Goal: Transaction & Acquisition: Purchase product/service

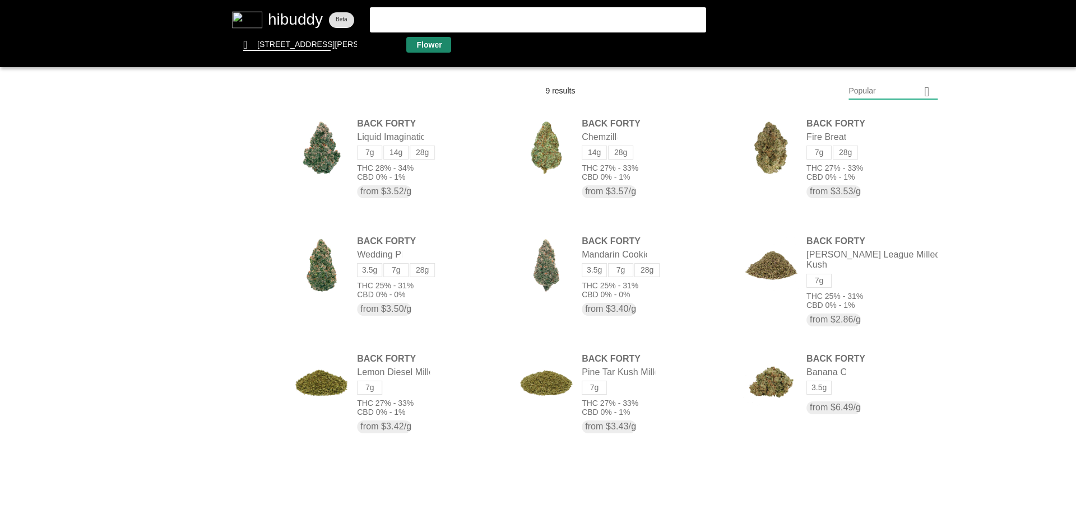
click at [417, 41] on flt-glass-pane at bounding box center [538, 255] width 1076 height 510
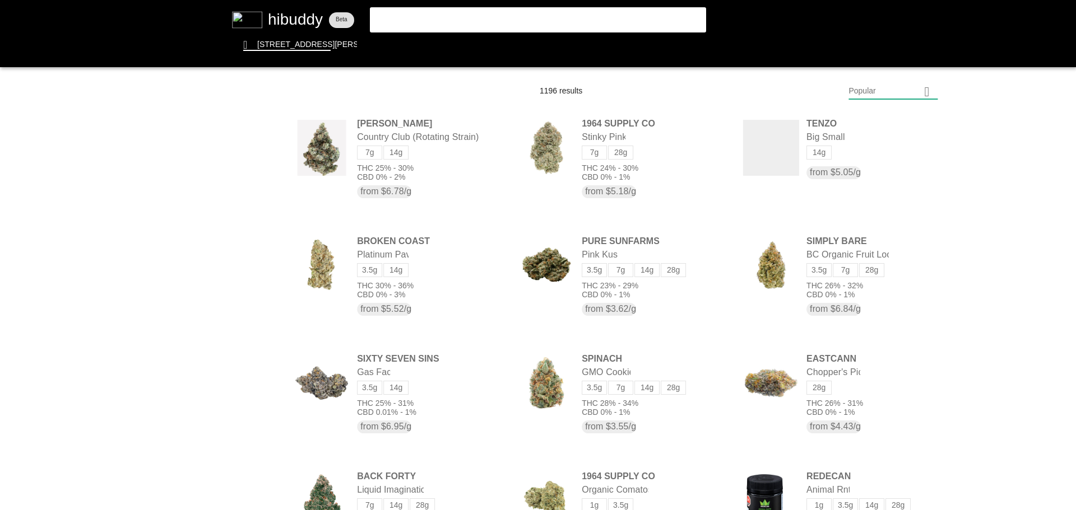
click at [861, 91] on flt-glass-pane at bounding box center [538, 255] width 1076 height 510
click at [878, 394] on flt-glass-pane at bounding box center [538, 255] width 1076 height 510
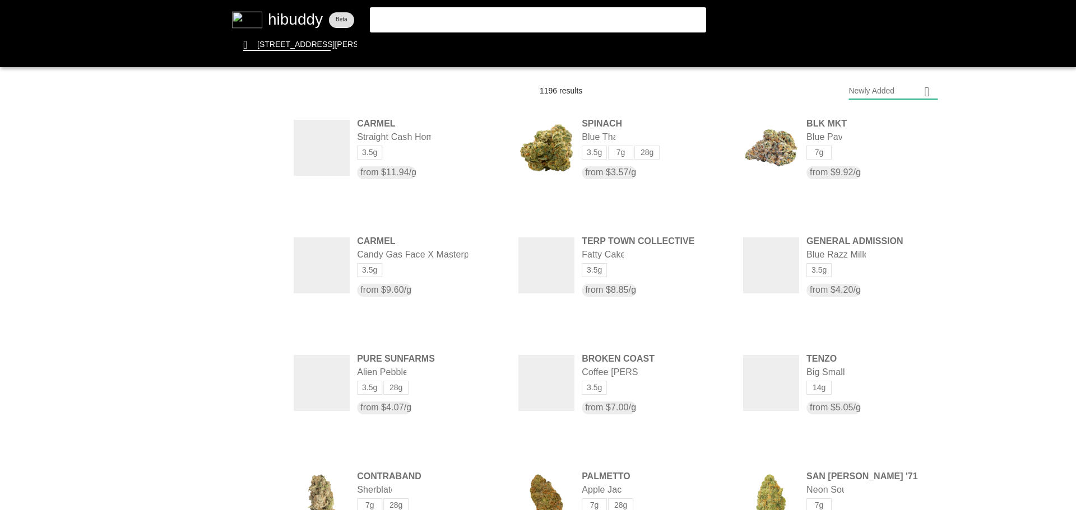
click at [196, 395] on flt-glass-pane at bounding box center [538, 255] width 1076 height 510
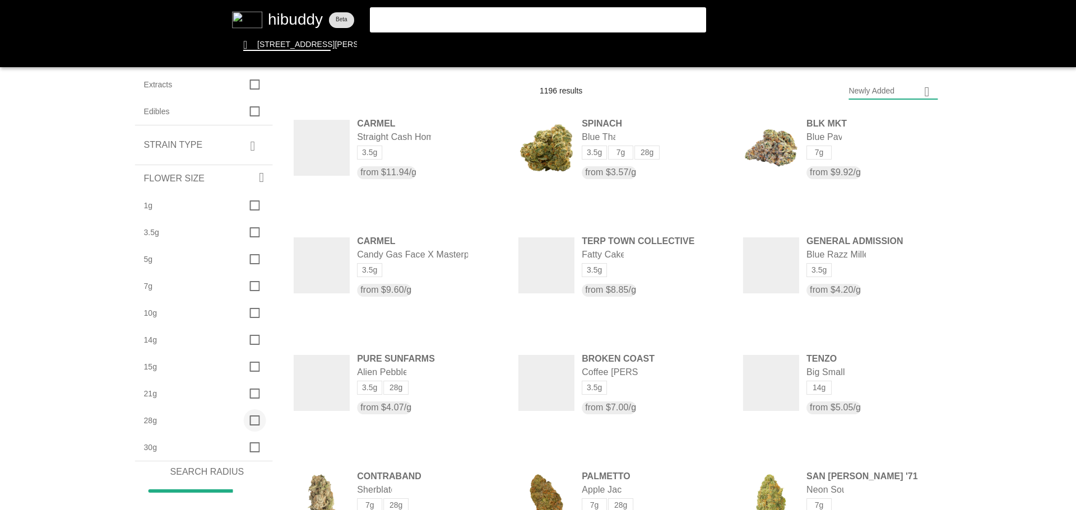
click at [256, 424] on flt-glass-pane at bounding box center [538, 255] width 1076 height 510
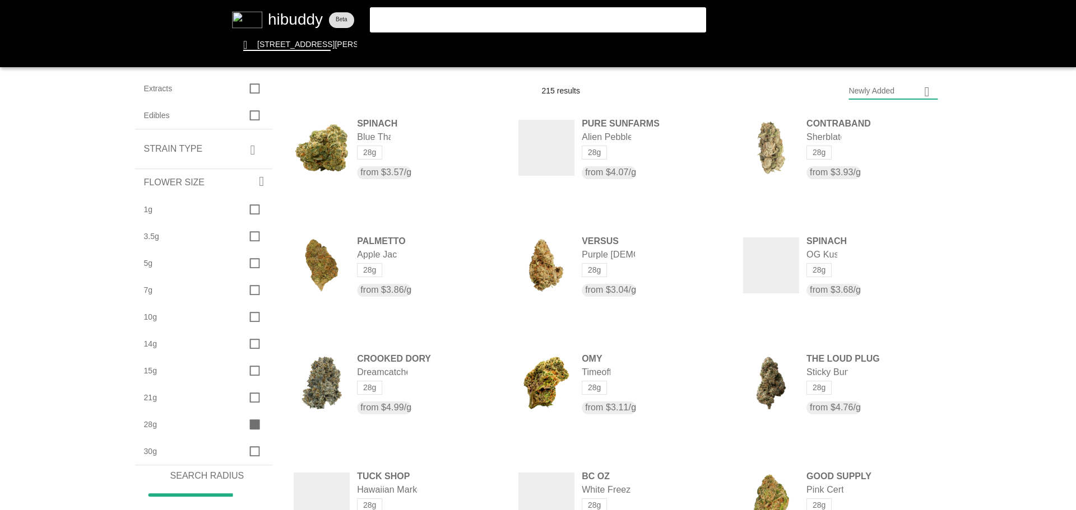
click at [899, 92] on flt-glass-pane at bounding box center [538, 255] width 1076 height 510
click at [889, 101] on flt-glass-pane at bounding box center [538, 255] width 1076 height 510
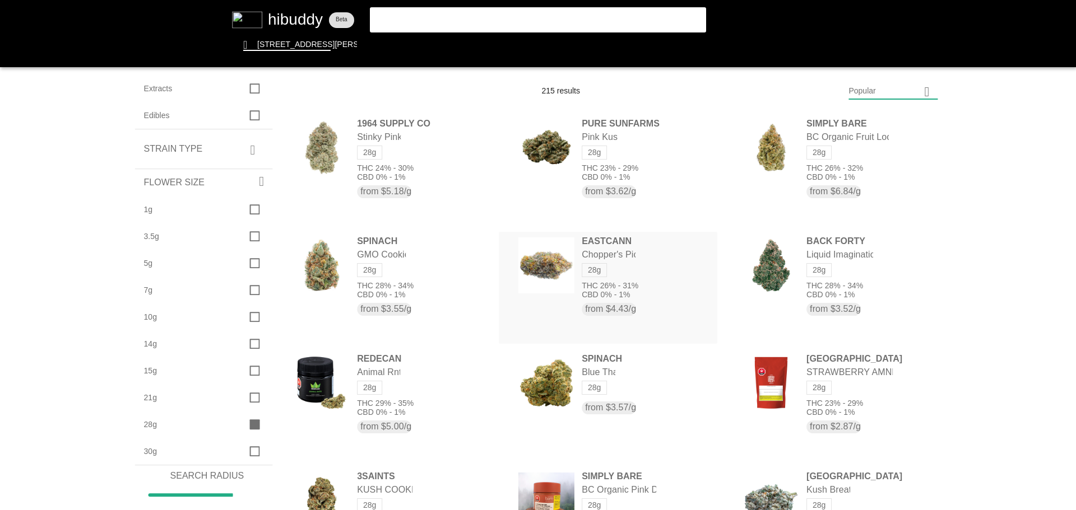
click at [612, 297] on flt-glass-pane at bounding box center [538, 255] width 1076 height 510
